Goal: Transaction & Acquisition: Purchase product/service

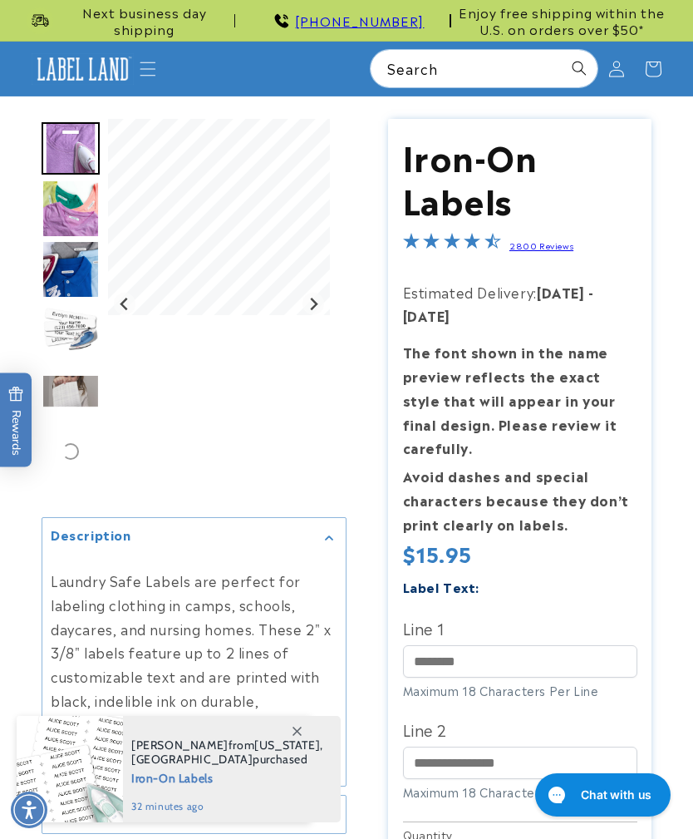
click at [145, 64] on icon "Menu" at bounding box center [148, 69] width 17 height 17
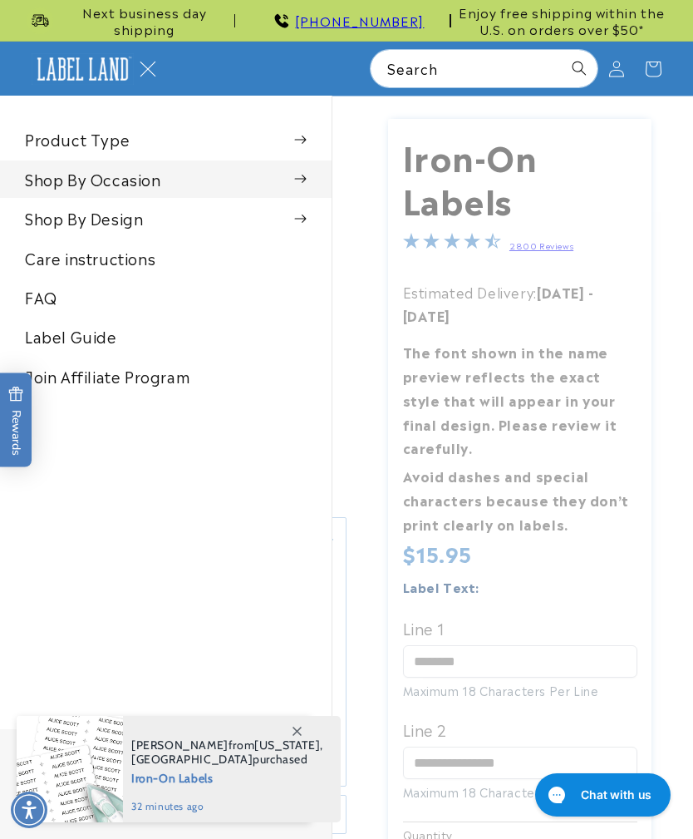
click at [62, 175] on summary "Shop By Occasion" at bounding box center [166, 178] width 332 height 37
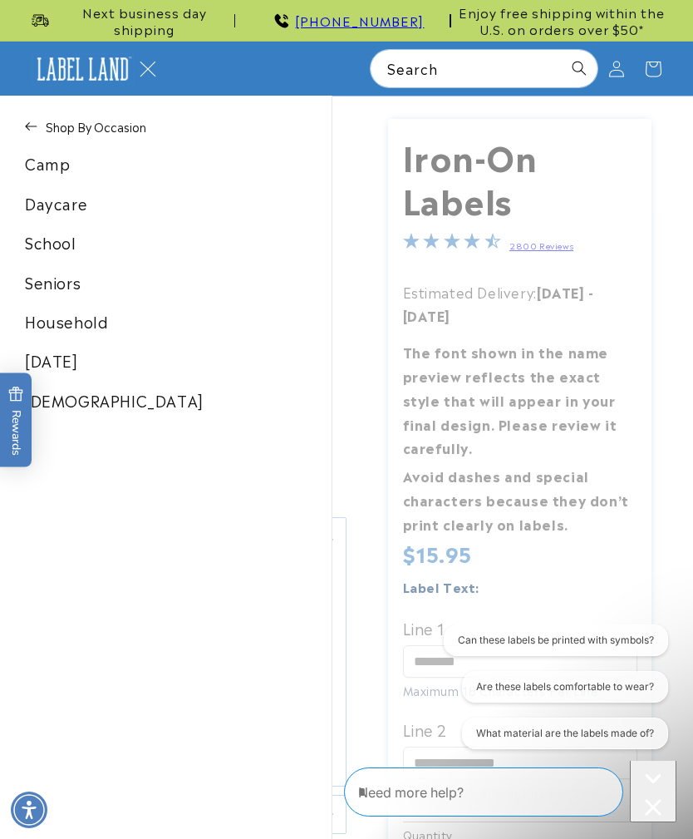
click at [52, 398] on link "[DEMOGRAPHIC_DATA]" at bounding box center [166, 400] width 332 height 37
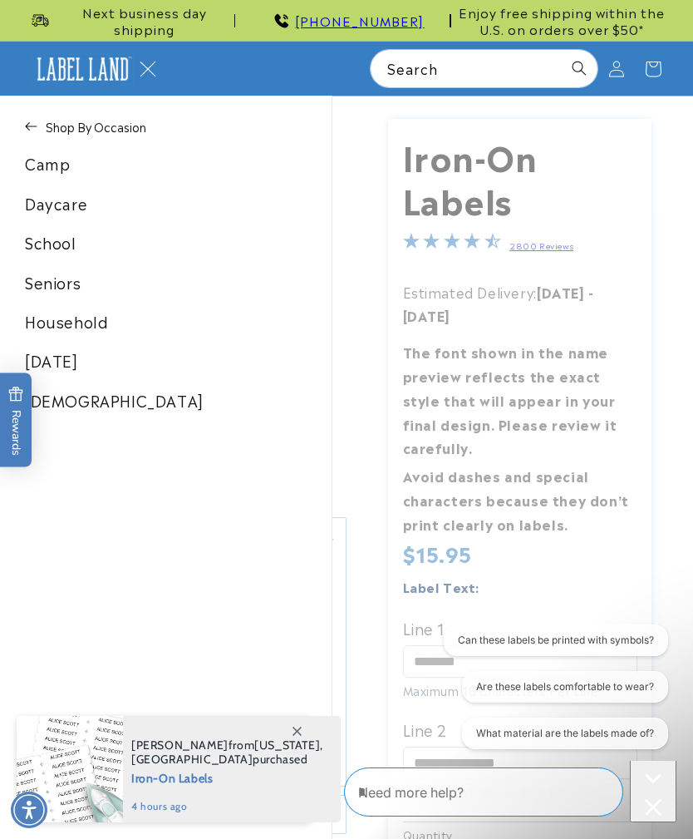
click at [11, 115] on button "Shop By Occasion" at bounding box center [166, 126] width 332 height 37
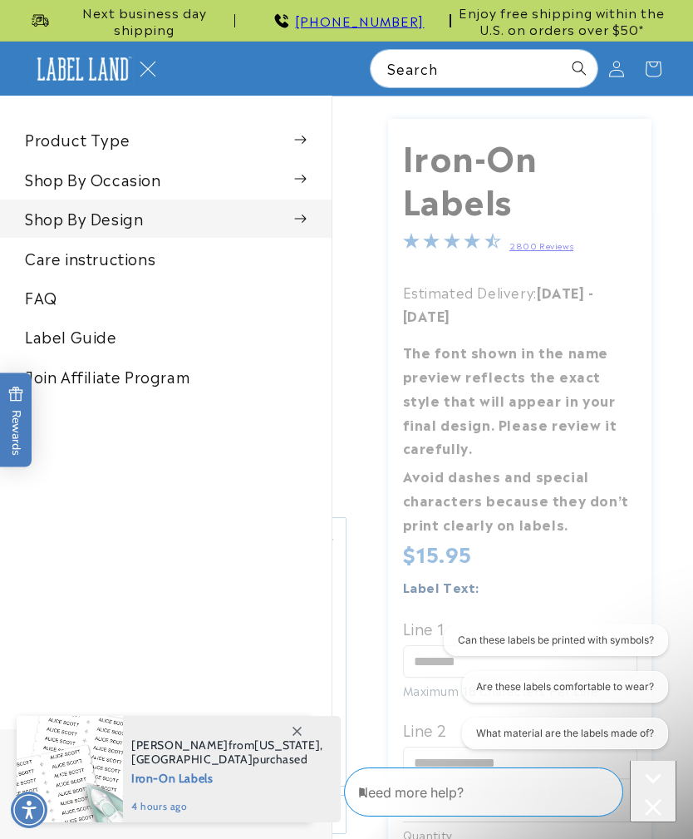
click at [53, 210] on summary "Shop By Design" at bounding box center [166, 217] width 332 height 37
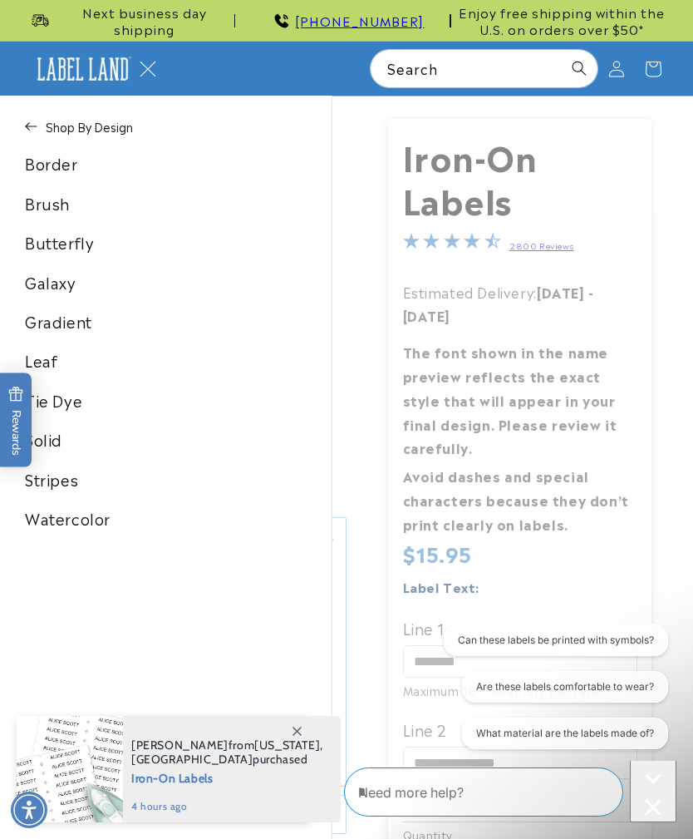
click at [39, 160] on link "Border" at bounding box center [166, 163] width 332 height 37
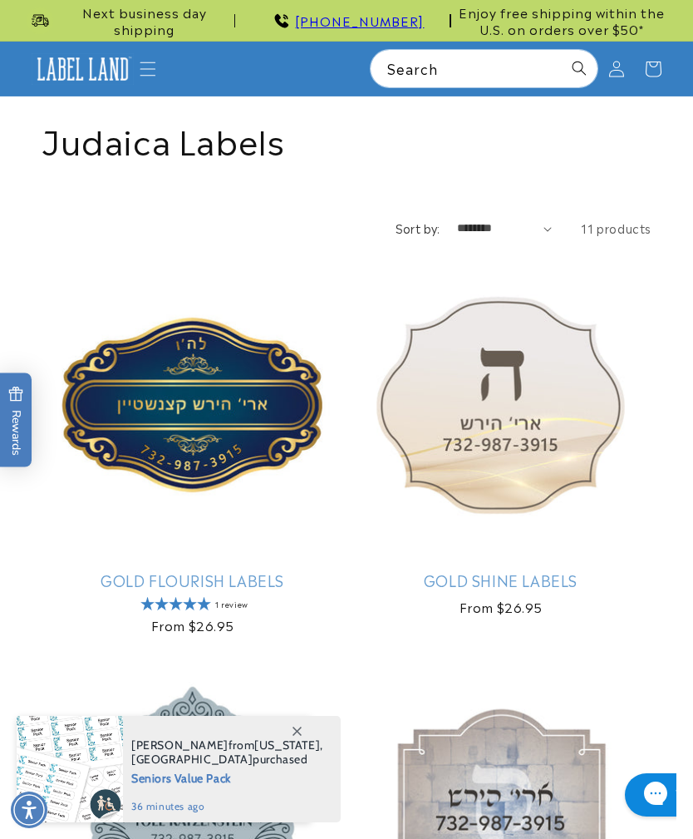
click at [633, 570] on link "Gold Shine Labels" at bounding box center [501, 579] width 302 height 19
